Goal: Check status: Check status

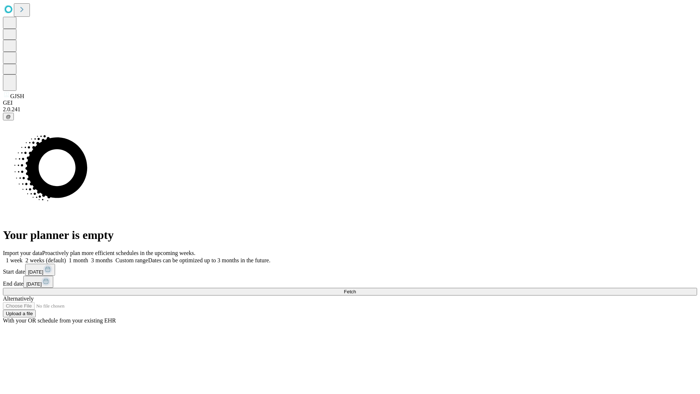
click at [356, 289] on span "Fetch" at bounding box center [350, 291] width 12 height 5
